Goal: Information Seeking & Learning: Understand process/instructions

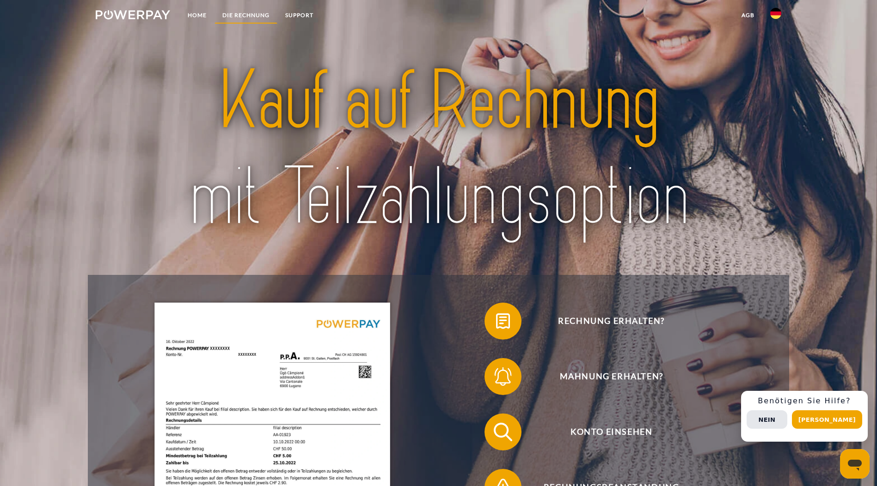
click at [235, 12] on link "DIE RECHNUNG" at bounding box center [245, 15] width 63 height 17
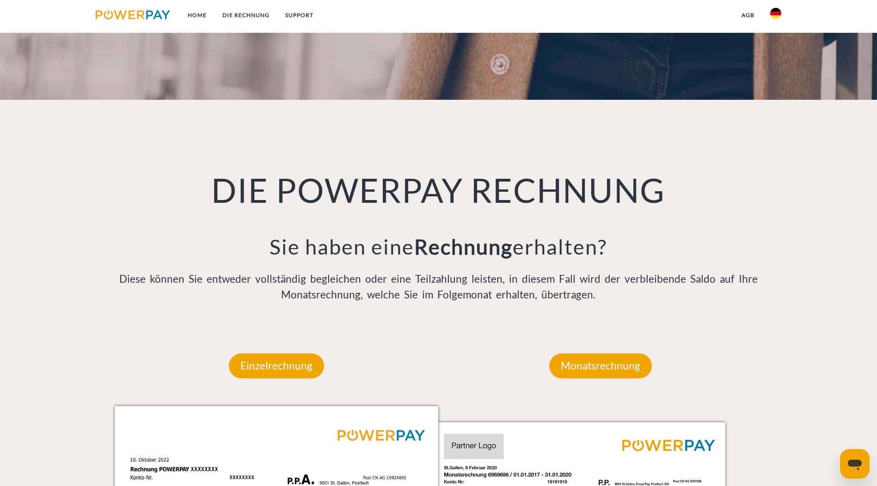
scroll to position [662, 0]
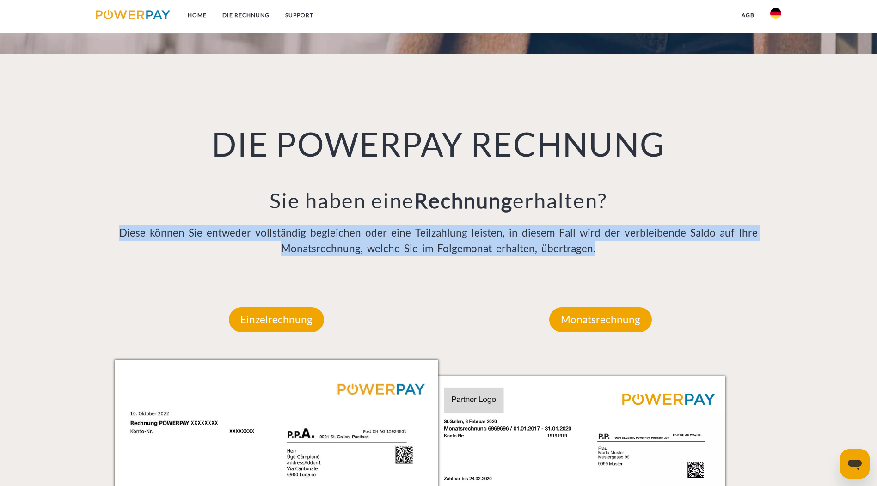
drag, startPoint x: 120, startPoint y: 133, endPoint x: 725, endPoint y: 150, distance: 605.3
click at [725, 225] on p "Diese können Sie entweder vollständig begleichen oder eine Teilzahlung leisten,…" at bounding box center [439, 240] width 648 height 31
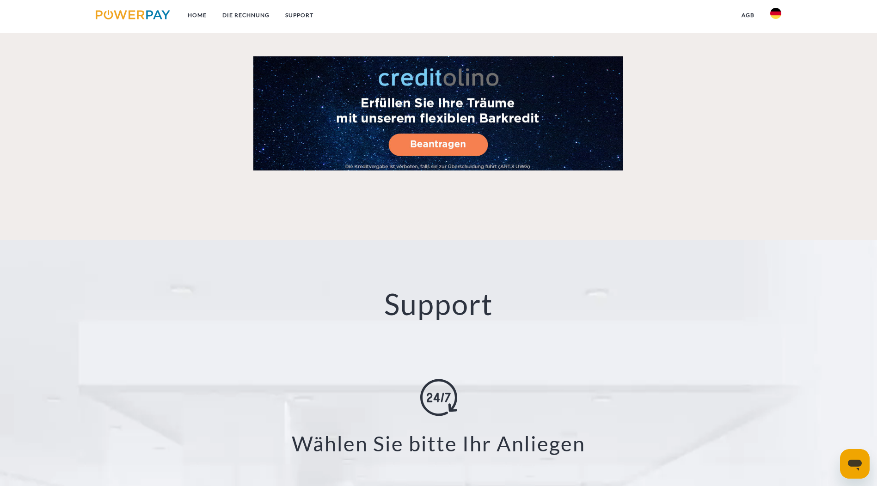
scroll to position [1662, 0]
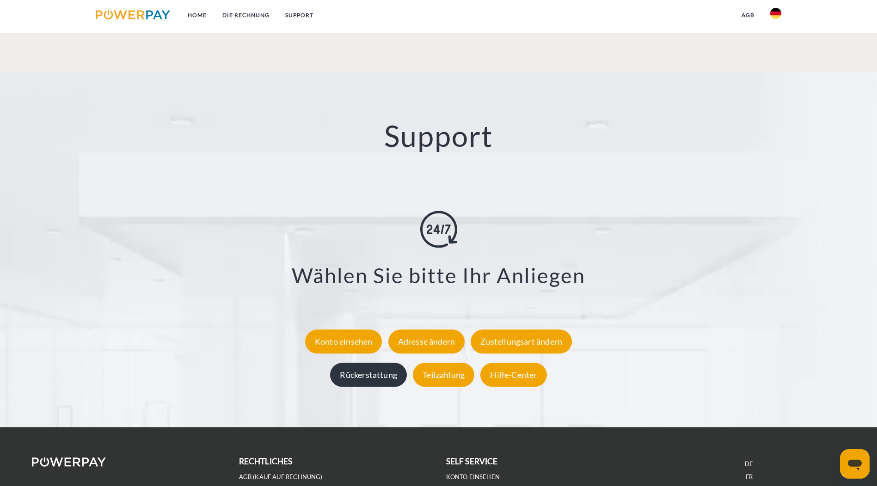
click at [374, 363] on div "Rückerstattung" at bounding box center [368, 375] width 77 height 24
